Goal: Information Seeking & Learning: Learn about a topic

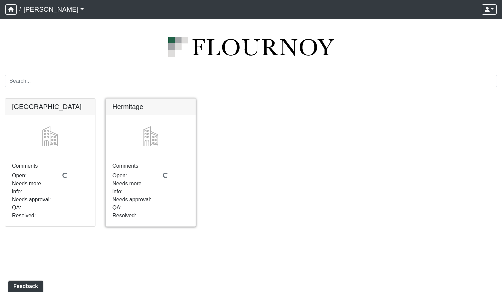
click at [160, 99] on link at bounding box center [151, 99] width 90 height 0
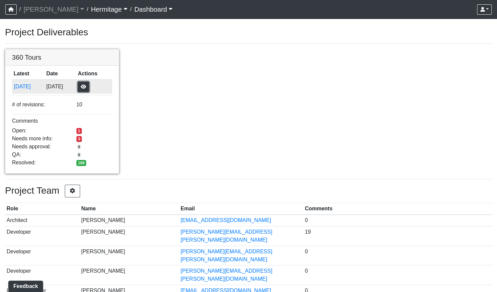
click at [89, 87] on button "button" at bounding box center [83, 87] width 11 height 10
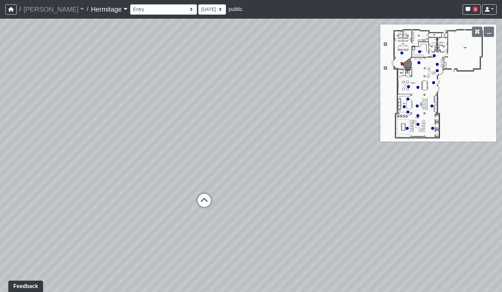
drag, startPoint x: 295, startPoint y: 148, endPoint x: 244, endPoint y: 143, distance: 51.6
click at [244, 143] on div "Loading... Leasing Desk Loading... Hallway" at bounding box center [251, 156] width 502 height 274
drag, startPoint x: 279, startPoint y: 200, endPoint x: 434, endPoint y: 187, distance: 155.1
click at [433, 188] on div "Loading... Leasing Desk Loading... Hallway" at bounding box center [251, 156] width 502 height 274
drag, startPoint x: 199, startPoint y: 197, endPoint x: 86, endPoint y: 203, distance: 112.9
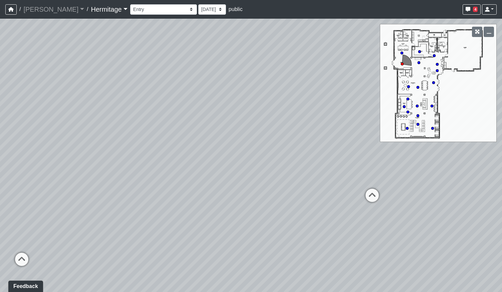
click at [43, 205] on div "Loading... Leasing Desk Loading... Hallway" at bounding box center [251, 156] width 502 height 274
click at [317, 184] on icon at bounding box center [310, 189] width 20 height 20
drag, startPoint x: 252, startPoint y: 187, endPoint x: 232, endPoint y: 187, distance: 19.4
click at [244, 187] on div "Loading... Leasing Desk Loading... Hallway Loading... Entry Loading... Coworkin…" at bounding box center [251, 156] width 502 height 274
drag, startPoint x: 309, startPoint y: 213, endPoint x: 203, endPoint y: 211, distance: 106.1
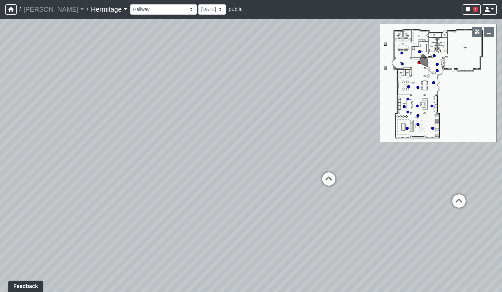
click at [209, 214] on div "Loading... Leasing Desk Loading... Hallway Loading... Entry Loading... Coworkin…" at bounding box center [251, 156] width 502 height 274
drag, startPoint x: 307, startPoint y: 209, endPoint x: 209, endPoint y: 201, distance: 98.1
click at [209, 201] on div "Loading... Leasing Desk Loading... Hallway Loading... Entry Loading... Coworkin…" at bounding box center [251, 156] width 502 height 274
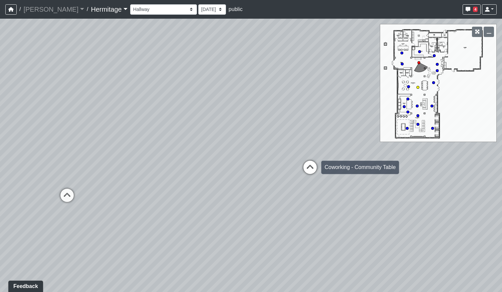
click at [306, 166] on icon at bounding box center [310, 171] width 20 height 20
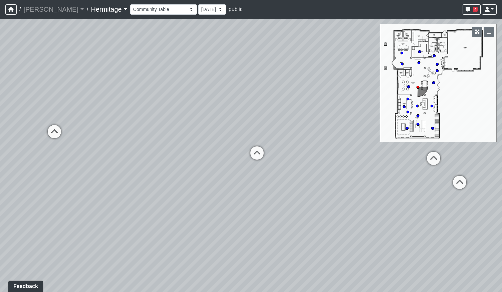
drag, startPoint x: 190, startPoint y: 200, endPoint x: 348, endPoint y: 183, distance: 159.4
click at [350, 184] on div "Loading... Leasing Desk Loading... Hallway Loading... Entry Loading... Coworkin…" at bounding box center [251, 156] width 502 height 274
drag, startPoint x: 129, startPoint y: 187, endPoint x: 336, endPoint y: 187, distance: 206.9
click at [340, 188] on div "Loading... Leasing Desk Loading... Hallway Loading... Entry Loading... Coworkin…" at bounding box center [251, 156] width 502 height 274
drag, startPoint x: 175, startPoint y: 184, endPoint x: 339, endPoint y: 176, distance: 164.0
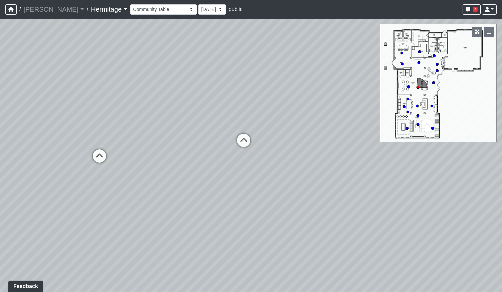
click at [339, 176] on div "Loading... Leasing Desk Loading... Hallway Loading... Entry Loading... Coworkin…" at bounding box center [251, 156] width 502 height 274
drag, startPoint x: 338, startPoint y: 176, endPoint x: 161, endPoint y: 164, distance: 177.2
click at [41, 170] on div "Loading... Leasing Desk Loading... Hallway Loading... Entry Loading... Coworkin…" at bounding box center [251, 156] width 502 height 274
drag, startPoint x: 239, startPoint y: 154, endPoint x: 35, endPoint y: 173, distance: 204.4
click at [35, 173] on div "Loading... Leasing Desk Loading... Hallway Loading... Entry Loading... Coworkin…" at bounding box center [251, 156] width 502 height 274
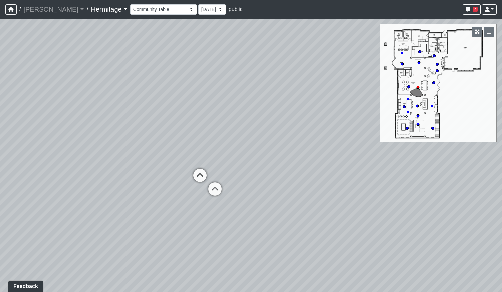
drag, startPoint x: 294, startPoint y: 172, endPoint x: 125, endPoint y: 160, distance: 168.9
click at [126, 160] on div "Loading... Leasing Desk Loading... Hallway Loading... Entry Loading... Coworkin…" at bounding box center [251, 156] width 502 height 274
drag, startPoint x: 283, startPoint y: 160, endPoint x: 324, endPoint y: 167, distance: 41.7
click at [321, 168] on div "Loading... Leasing Desk Loading... Hallway Loading... Entry Loading... Coworkin…" at bounding box center [251, 156] width 502 height 274
click at [177, 178] on icon at bounding box center [173, 167] width 20 height 20
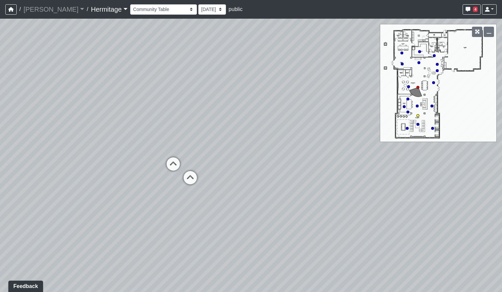
click at [175, 169] on div "Loading... Leasing Desk Loading... Hallway Loading... Entry Loading... Coworkin…" at bounding box center [251, 156] width 502 height 274
drag, startPoint x: 164, startPoint y: 160, endPoint x: 259, endPoint y: 179, distance: 96.3
click at [259, 179] on div "Loading... Leasing Desk Loading... Hallway Loading... Entry Loading... Coworkin…" at bounding box center [251, 156] width 502 height 274
drag, startPoint x: 306, startPoint y: 169, endPoint x: 370, endPoint y: 167, distance: 64.7
click at [370, 167] on div "Loading... Leasing Desk Loading... Hallway Loading... Entry Loading... Coworkin…" at bounding box center [251, 156] width 502 height 274
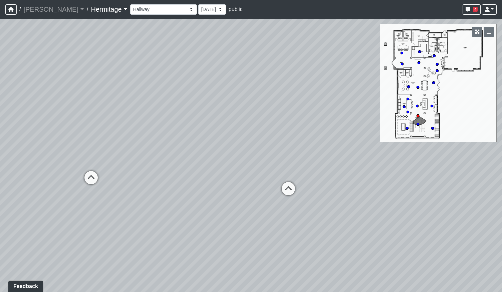
drag, startPoint x: 204, startPoint y: 174, endPoint x: 221, endPoint y: 146, distance: 33.1
click at [221, 146] on div "Loading... Leasing Desk Loading... Hallway Loading... Entry Loading... Coworkin…" at bounding box center [251, 156] width 502 height 274
drag, startPoint x: 196, startPoint y: 197, endPoint x: 314, endPoint y: 194, distance: 118.5
click at [312, 194] on div "Loading... Leasing Desk Loading... Hallway Loading... Entry Loading... Coworkin…" at bounding box center [251, 156] width 502 height 274
drag, startPoint x: 160, startPoint y: 185, endPoint x: 325, endPoint y: 181, distance: 164.9
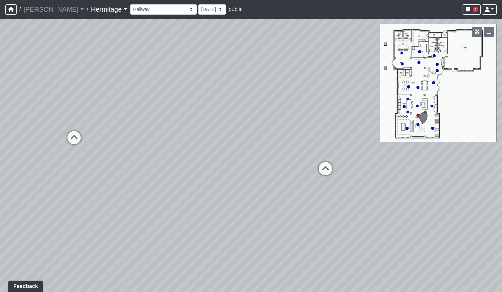
click at [325, 181] on div "Loading... Leasing Desk Loading... Hallway Loading... Entry Loading... Coworkin…" at bounding box center [251, 156] width 502 height 274
drag, startPoint x: 163, startPoint y: 164, endPoint x: 244, endPoint y: 168, distance: 80.8
click at [244, 168] on div "Loading... Leasing Desk Loading... Hallway Loading... Entry Loading... Coworkin…" at bounding box center [251, 156] width 502 height 274
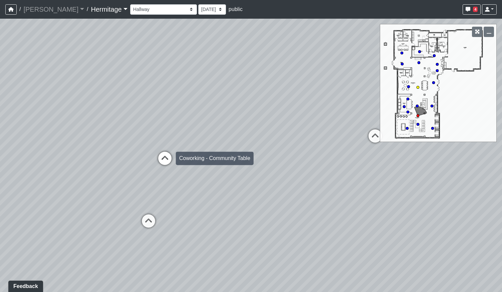
click at [168, 159] on icon at bounding box center [165, 162] width 20 height 20
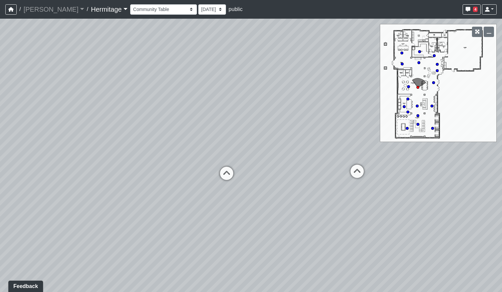
drag, startPoint x: 140, startPoint y: 172, endPoint x: 249, endPoint y: 187, distance: 109.7
click at [320, 179] on div "Loading... Leasing Desk Loading... Hallway Loading... Entry Loading... Coworkin…" at bounding box center [251, 156] width 502 height 274
drag, startPoint x: 139, startPoint y: 185, endPoint x: 298, endPoint y: 217, distance: 162.7
click at [298, 217] on div "Loading... Leasing Desk Loading... Hallway Loading... Entry Loading... Coworkin…" at bounding box center [251, 156] width 502 height 274
drag, startPoint x: 340, startPoint y: 199, endPoint x: 325, endPoint y: 198, distance: 15.1
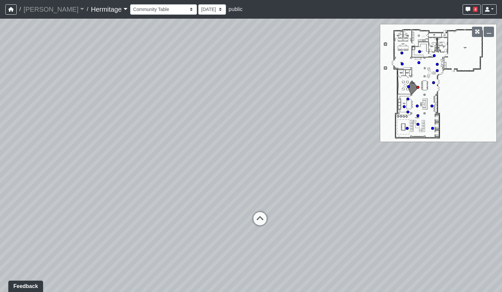
click at [325, 198] on div "Loading... Leasing Desk Loading... Hallway Loading... Entry Loading... Coworkin…" at bounding box center [251, 156] width 502 height 274
click at [157, 8] on select "Booth Seating Fireplace Pool Table Community Table Hallway Pool Courtyard Entry…" at bounding box center [163, 9] width 67 height 10
click at [130, 4] on select "Booth Seating Fireplace Pool Table Community Table Hallway Pool Courtyard Entry…" at bounding box center [163, 9] width 67 height 10
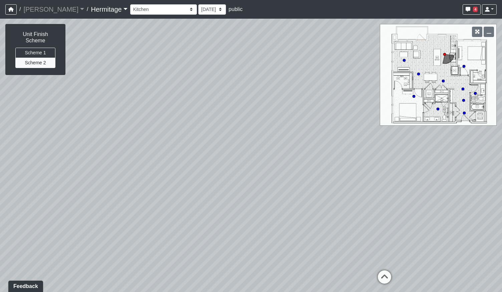
drag, startPoint x: 274, startPoint y: 194, endPoint x: 22, endPoint y: 199, distance: 252.3
click at [26, 202] on div "Loading... Leasing Desk Loading... Hallway Loading... Entry Loading... Coworkin…" at bounding box center [251, 156] width 502 height 274
drag, startPoint x: 302, startPoint y: 191, endPoint x: 264, endPoint y: 181, distance: 39.5
click at [264, 181] on div "Loading... Leasing Desk Loading... Hallway Loading... Entry Loading... Coworkin…" at bounding box center [251, 156] width 502 height 274
click at [233, 227] on icon at bounding box center [235, 233] width 20 height 20
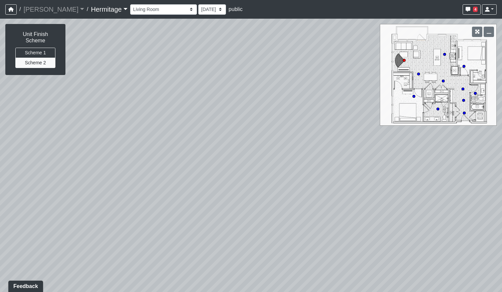
drag, startPoint x: 244, startPoint y: 208, endPoint x: 346, endPoint y: 193, distance: 103.2
click at [350, 194] on div "Loading... Leasing Desk Loading... Hallway Loading... Entry Loading... Coworkin…" at bounding box center [251, 156] width 502 height 274
drag, startPoint x: 153, startPoint y: 187, endPoint x: 290, endPoint y: 174, distance: 137.3
click at [324, 169] on div "Loading... Leasing Desk Loading... Hallway Loading... Entry Loading... Coworkin…" at bounding box center [251, 156] width 502 height 274
drag, startPoint x: 179, startPoint y: 163, endPoint x: 341, endPoint y: 206, distance: 167.3
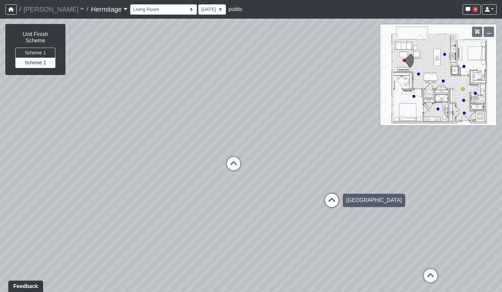
click at [342, 206] on div "Loading... Leasing Desk Loading... Hallway Loading... Entry Loading... Coworkin…" at bounding box center [251, 156] width 502 height 274
drag, startPoint x: 237, startPoint y: 202, endPoint x: 253, endPoint y: 200, distance: 16.1
click at [253, 203] on div "Loading... Leasing Desk Loading... Hallway Loading... Entry Loading... Coworkin…" at bounding box center [251, 156] width 502 height 274
drag, startPoint x: 205, startPoint y: 190, endPoint x: 227, endPoint y: 161, distance: 36.0
click at [227, 161] on div "Loading... Leasing Desk Loading... Hallway Loading... Entry Loading... Coworkin…" at bounding box center [251, 156] width 502 height 274
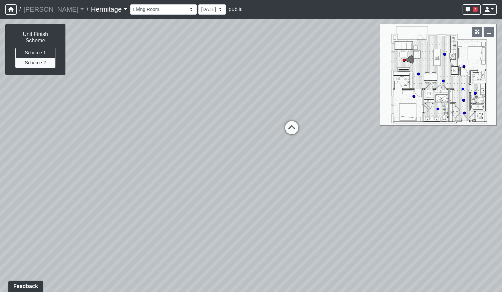
drag, startPoint x: 198, startPoint y: 146, endPoint x: 226, endPoint y: 125, distance: 35.4
click at [226, 125] on div "Loading... Leasing Desk Loading... Hallway Loading... Entry Loading... Coworkin…" at bounding box center [251, 156] width 502 height 274
click at [275, 145] on icon at bounding box center [271, 145] width 20 height 20
drag, startPoint x: 220, startPoint y: 247, endPoint x: 351, endPoint y: 247, distance: 131.1
click at [351, 247] on div "Loading... Leasing Desk Loading... Hallway Loading... Entry Loading... Coworkin…" at bounding box center [251, 156] width 502 height 274
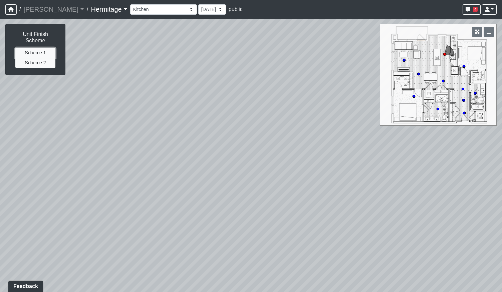
click at [47, 48] on button "Scheme 1" at bounding box center [35, 53] width 40 height 10
drag, startPoint x: 253, startPoint y: 229, endPoint x: 193, endPoint y: 218, distance: 61.1
click at [193, 218] on div "Loading... Leasing Desk Loading... Hallway Loading... Entry Loading... Coworkin…" at bounding box center [251, 156] width 502 height 274
drag, startPoint x: 257, startPoint y: 208, endPoint x: 285, endPoint y: 203, distance: 28.1
click at [254, 172] on div "Loading... Leasing Desk Loading... Hallway Loading... Entry Loading... Coworkin…" at bounding box center [251, 156] width 502 height 274
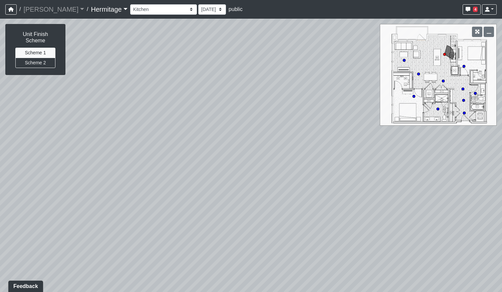
drag, startPoint x: 295, startPoint y: 222, endPoint x: 292, endPoint y: 255, distance: 33.8
click at [292, 255] on div "Loading... Leasing Desk Loading... Hallway Loading... Entry Loading... Coworkin…" at bounding box center [251, 156] width 502 height 274
click at [37, 61] on button "Scheme 2" at bounding box center [35, 63] width 40 height 10
drag, startPoint x: 300, startPoint y: 244, endPoint x: 286, endPoint y: 217, distance: 31.0
click at [286, 217] on div "Loading... Leasing Desk Loading... Hallway Loading... Entry Loading... Coworkin…" at bounding box center [251, 156] width 502 height 274
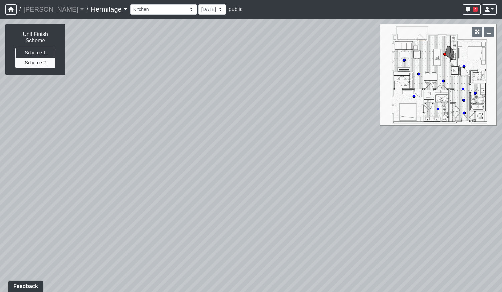
drag, startPoint x: 286, startPoint y: 217, endPoint x: 280, endPoint y: 246, distance: 29.5
click at [280, 246] on div "Loading... Leasing Desk Loading... Hallway Loading... Entry Loading... Coworkin…" at bounding box center [251, 156] width 502 height 274
click at [31, 48] on button "Scheme 1" at bounding box center [35, 53] width 40 height 10
drag, startPoint x: 101, startPoint y: 137, endPoint x: 270, endPoint y: 113, distance: 171.1
click at [272, 115] on div "Loading... Leasing Desk Loading... Hallway Loading... Entry Loading... Coworkin…" at bounding box center [251, 156] width 502 height 274
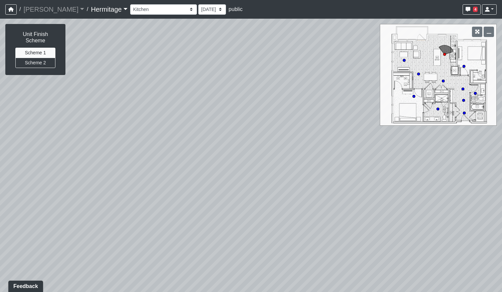
drag, startPoint x: 177, startPoint y: 136, endPoint x: 300, endPoint y: 136, distance: 123.5
click at [308, 134] on div "Loading... Leasing Desk Loading... Hallway Loading... Entry Loading... Coworkin…" at bounding box center [251, 156] width 502 height 274
drag, startPoint x: 179, startPoint y: 141, endPoint x: 210, endPoint y: 168, distance: 40.9
click at [329, 147] on div "Loading... Leasing Desk Loading... Hallway Loading... Entry Loading... Coworkin…" at bounding box center [251, 156] width 502 height 274
click at [178, 159] on icon at bounding box center [176, 159] width 20 height 20
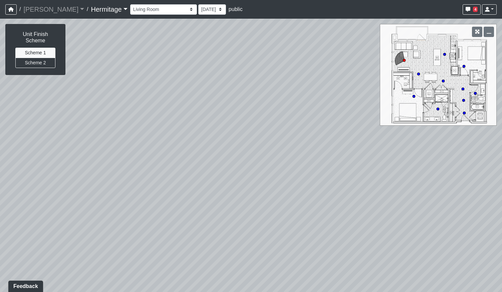
drag, startPoint x: 324, startPoint y: 204, endPoint x: 135, endPoint y: 197, distance: 189.3
click at [105, 205] on div "Loading... Leasing Desk Loading... Hallway Loading... Entry Loading... Coworkin…" at bounding box center [251, 156] width 502 height 274
drag, startPoint x: 299, startPoint y: 189, endPoint x: 182, endPoint y: 187, distance: 117.5
click at [173, 191] on div "Loading... Leasing Desk Loading... Hallway Loading... Entry Loading... Coworkin…" at bounding box center [251, 156] width 502 height 274
click at [258, 124] on icon at bounding box center [257, 125] width 20 height 20
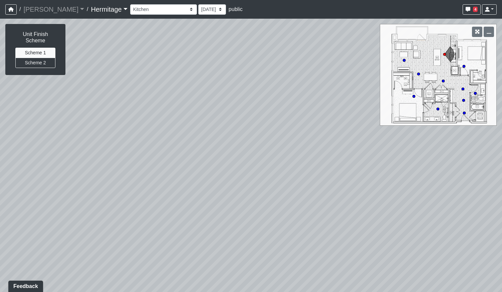
drag, startPoint x: 252, startPoint y: 219, endPoint x: 237, endPoint y: 147, distance: 73.5
click at [237, 147] on div "Loading... Leasing Desk Loading... Hallway Loading... Entry Loading... Coworkin…" at bounding box center [251, 156] width 502 height 274
drag, startPoint x: 350, startPoint y: 159, endPoint x: 158, endPoint y: 174, distance: 193.1
click at [158, 174] on div "Loading... Leasing Desk Loading... Hallway Loading... Entry Loading... Coworkin…" at bounding box center [251, 156] width 502 height 274
drag, startPoint x: 327, startPoint y: 154, endPoint x: 133, endPoint y: 165, distance: 194.2
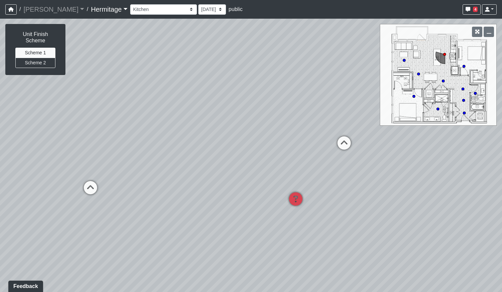
click at [133, 165] on div "Loading... Leasing Desk Loading... Hallway Loading... Entry Loading... Coworkin…" at bounding box center [251, 156] width 502 height 274
click at [330, 143] on icon at bounding box center [332, 145] width 20 height 20
drag, startPoint x: 91, startPoint y: 177, endPoint x: 337, endPoint y: 169, distance: 246.4
click at [333, 170] on div "Loading... Leasing Desk Loading... Hallway Loading... Entry Loading... Coworkin…" at bounding box center [251, 156] width 502 height 274
drag, startPoint x: 247, startPoint y: 187, endPoint x: 169, endPoint y: 233, distance: 90.2
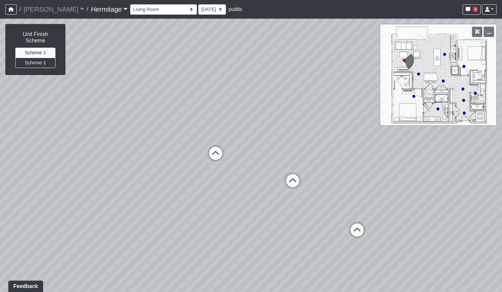
click at [169, 233] on div "Loading... Leasing Desk Loading... Hallway Loading... Entry Loading... Coworkin…" at bounding box center [251, 156] width 502 height 274
drag, startPoint x: 182, startPoint y: 208, endPoint x: 213, endPoint y: 194, distance: 34.6
click at [213, 194] on div "Loading... Leasing Desk Loading... Hallway Loading... Entry Loading... Coworkin…" at bounding box center [251, 156] width 502 height 274
drag, startPoint x: 255, startPoint y: 201, endPoint x: 292, endPoint y: 203, distance: 37.7
click at [292, 203] on div "Loading... Leasing Desk Loading... Hallway Loading... Entry Loading... Coworkin…" at bounding box center [251, 156] width 502 height 274
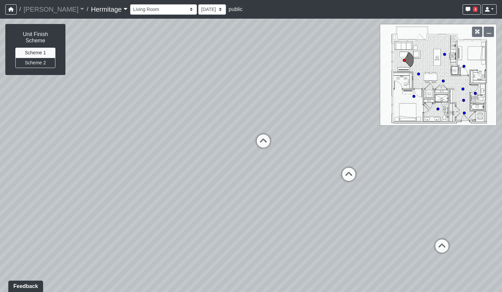
drag, startPoint x: 285, startPoint y: 205, endPoint x: 278, endPoint y: 204, distance: 7.7
click at [278, 204] on div "Loading... Leasing Desk Loading... Hallway Loading... Entry Loading... Coworkin…" at bounding box center [251, 156] width 502 height 274
drag, startPoint x: 280, startPoint y: 192, endPoint x: 241, endPoint y: 195, distance: 38.8
click at [241, 195] on div "Loading... Leasing Desk Loading... Hallway Loading... Entry Loading... Coworkin…" at bounding box center [251, 156] width 502 height 274
click at [355, 179] on icon at bounding box center [353, 184] width 20 height 20
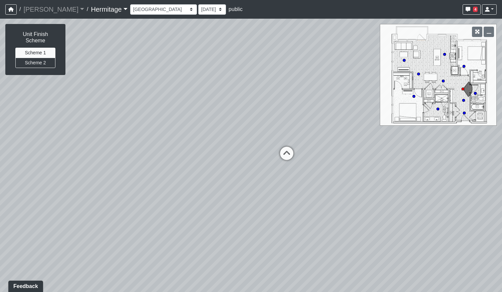
drag, startPoint x: 159, startPoint y: 248, endPoint x: 382, endPoint y: 221, distance: 224.4
click at [382, 221] on div "Loading... Leasing Desk Loading... Hallway Loading... Entry Loading... Coworkin…" at bounding box center [251, 156] width 502 height 274
drag, startPoint x: 149, startPoint y: 195, endPoint x: 306, endPoint y: 215, distance: 158.0
click at [363, 212] on div "Loading... Leasing Desk Loading... Hallway Loading... Entry Loading... Coworkin…" at bounding box center [251, 156] width 502 height 274
click at [201, 193] on icon at bounding box center [206, 199] width 20 height 20
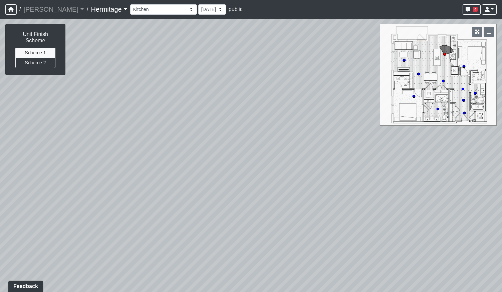
drag, startPoint x: 359, startPoint y: 186, endPoint x: 127, endPoint y: 182, distance: 232.3
click at [127, 182] on div "Loading... Leasing Desk Loading... Hallway Loading... Entry Loading... Coworkin…" at bounding box center [251, 156] width 502 height 274
drag, startPoint x: 280, startPoint y: 203, endPoint x: 107, endPoint y: 202, distance: 172.2
click at [107, 202] on div "Loading... Leasing Desk Loading... Hallway Loading... Entry Loading... Coworkin…" at bounding box center [251, 156] width 502 height 274
drag, startPoint x: 100, startPoint y: 185, endPoint x: 341, endPoint y: 170, distance: 241.3
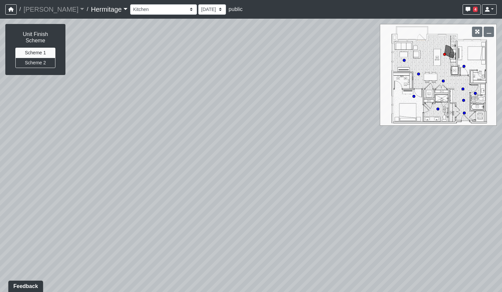
click at [340, 170] on div "Loading... Leasing Desk Loading... Hallway Loading... Entry Loading... Coworkin…" at bounding box center [251, 156] width 502 height 274
click at [13, 196] on icon at bounding box center [12, 195] width 20 height 20
select select "bu3nZNopTLP8rKF5QbFbMe"
drag, startPoint x: 320, startPoint y: 195, endPoint x: 152, endPoint y: 199, distance: 167.9
click at [145, 199] on div "Loading... Leasing Desk Loading... Hallway Loading... Entry Loading... Coworkin…" at bounding box center [251, 156] width 502 height 274
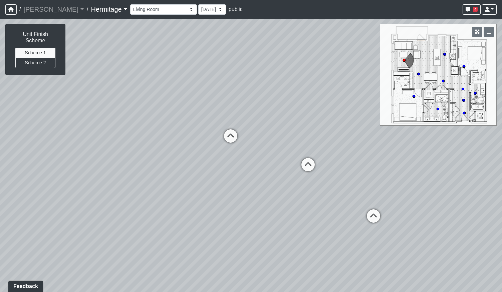
drag, startPoint x: 255, startPoint y: 189, endPoint x: 201, endPoint y: 197, distance: 54.3
click at [201, 197] on div "Loading... Leasing Desk Loading... Hallway Loading... Entry Loading... Coworkin…" at bounding box center [251, 156] width 502 height 274
drag, startPoint x: 246, startPoint y: 208, endPoint x: 224, endPoint y: 234, distance: 33.2
click at [224, 234] on div "Loading... Leasing Desk Loading... Hallway Loading... Entry Loading... Coworkin…" at bounding box center [251, 156] width 502 height 274
drag, startPoint x: 155, startPoint y: 145, endPoint x: 209, endPoint y: 144, distance: 53.7
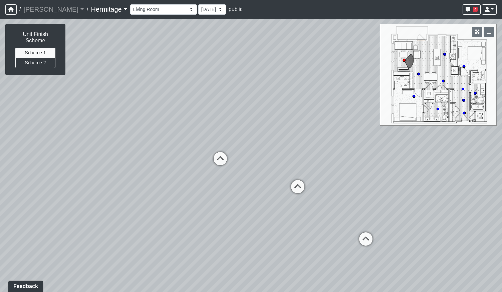
click at [209, 144] on div "Loading... Leasing Desk Loading... Hallway Loading... Entry Loading... Coworkin…" at bounding box center [251, 156] width 502 height 274
drag, startPoint x: 174, startPoint y: 158, endPoint x: 217, endPoint y: 158, distance: 42.7
click at [217, 158] on div "Loading... Leasing Desk Loading... Hallway Loading... Entry Loading... Coworkin…" at bounding box center [251, 156] width 502 height 274
drag, startPoint x: 315, startPoint y: 179, endPoint x: 270, endPoint y: 161, distance: 48.8
click at [271, 159] on div "Loading... Leasing Desk Loading... Hallway Loading... Entry Loading... Coworkin…" at bounding box center [251, 156] width 502 height 274
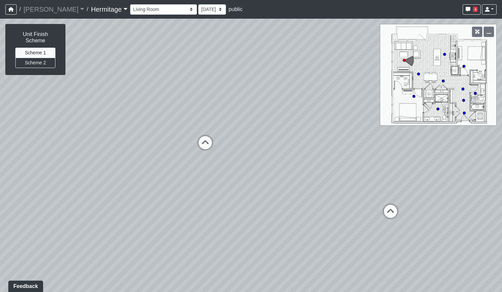
drag, startPoint x: 204, startPoint y: 151, endPoint x: 268, endPoint y: 150, distance: 64.1
click at [268, 150] on div "Loading... Leasing Desk Loading... Hallway Loading... Entry Loading... Coworkin…" at bounding box center [251, 156] width 502 height 274
